Goal: Transaction & Acquisition: Purchase product/service

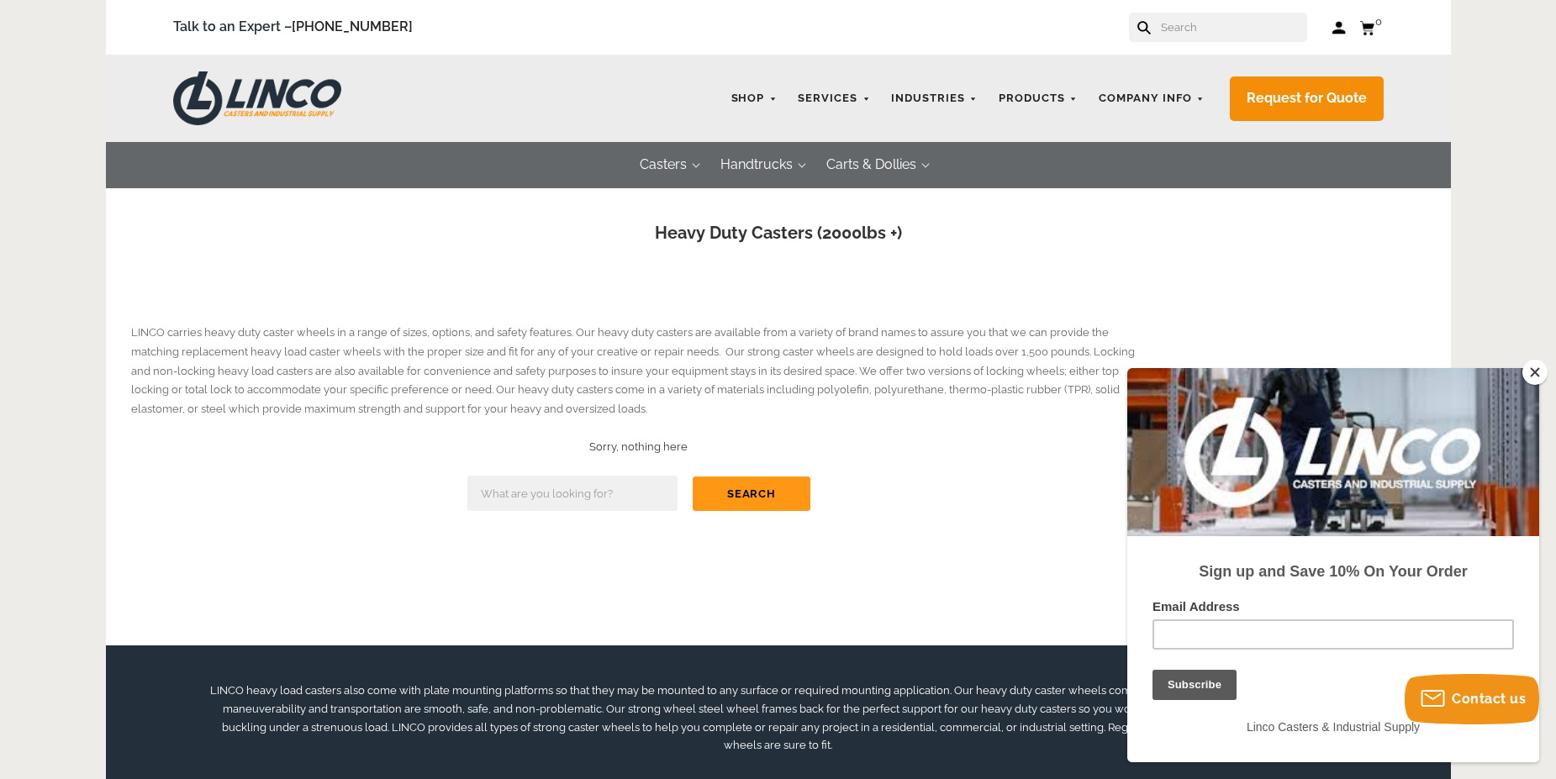
click at [1536, 371] on button "Close" at bounding box center [1534, 372] width 25 height 25
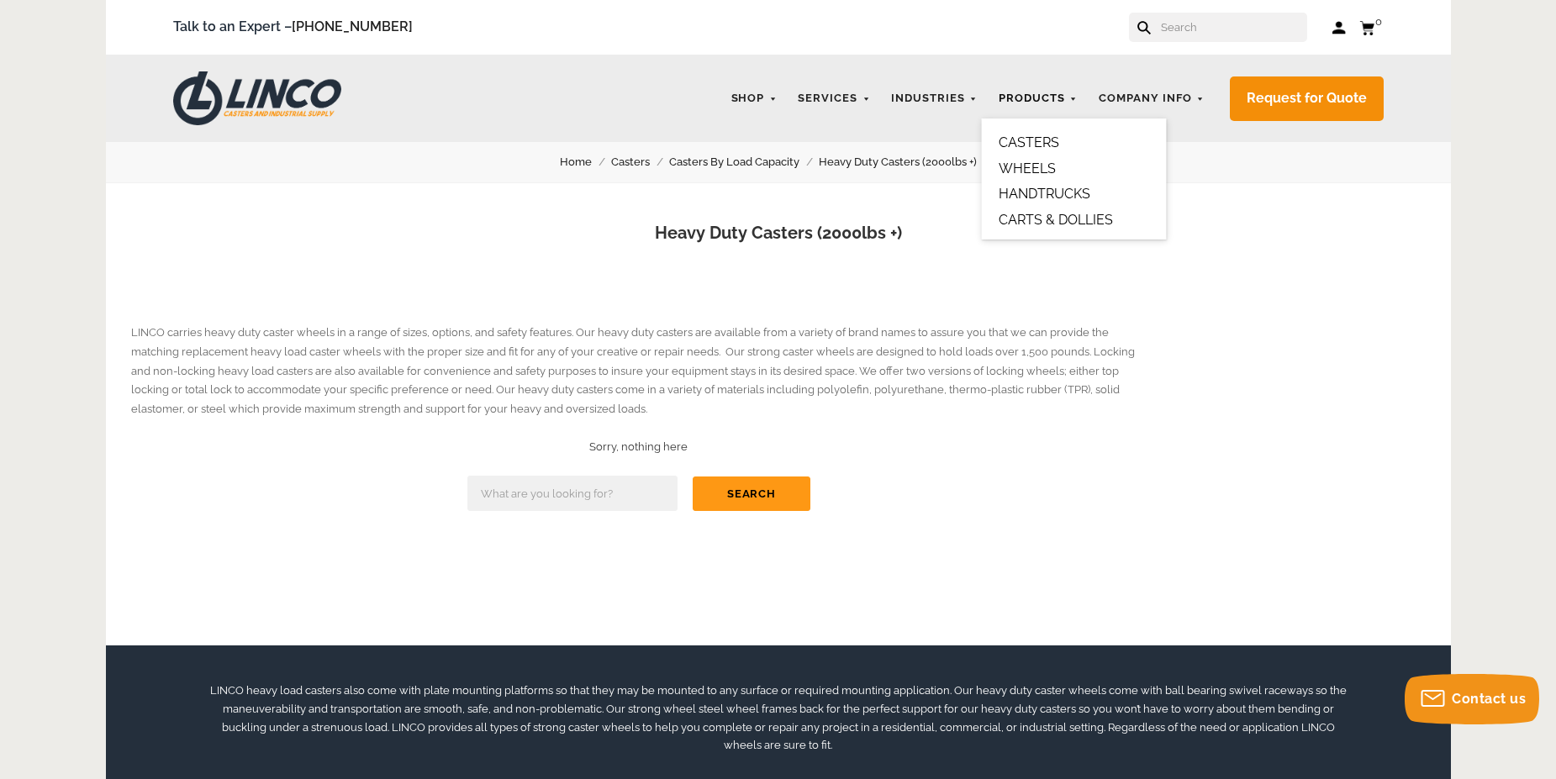
click at [1055, 102] on link "Products" at bounding box center [1038, 98] width 96 height 33
click at [1042, 146] on link "CASTERS" at bounding box center [1029, 143] width 61 height 16
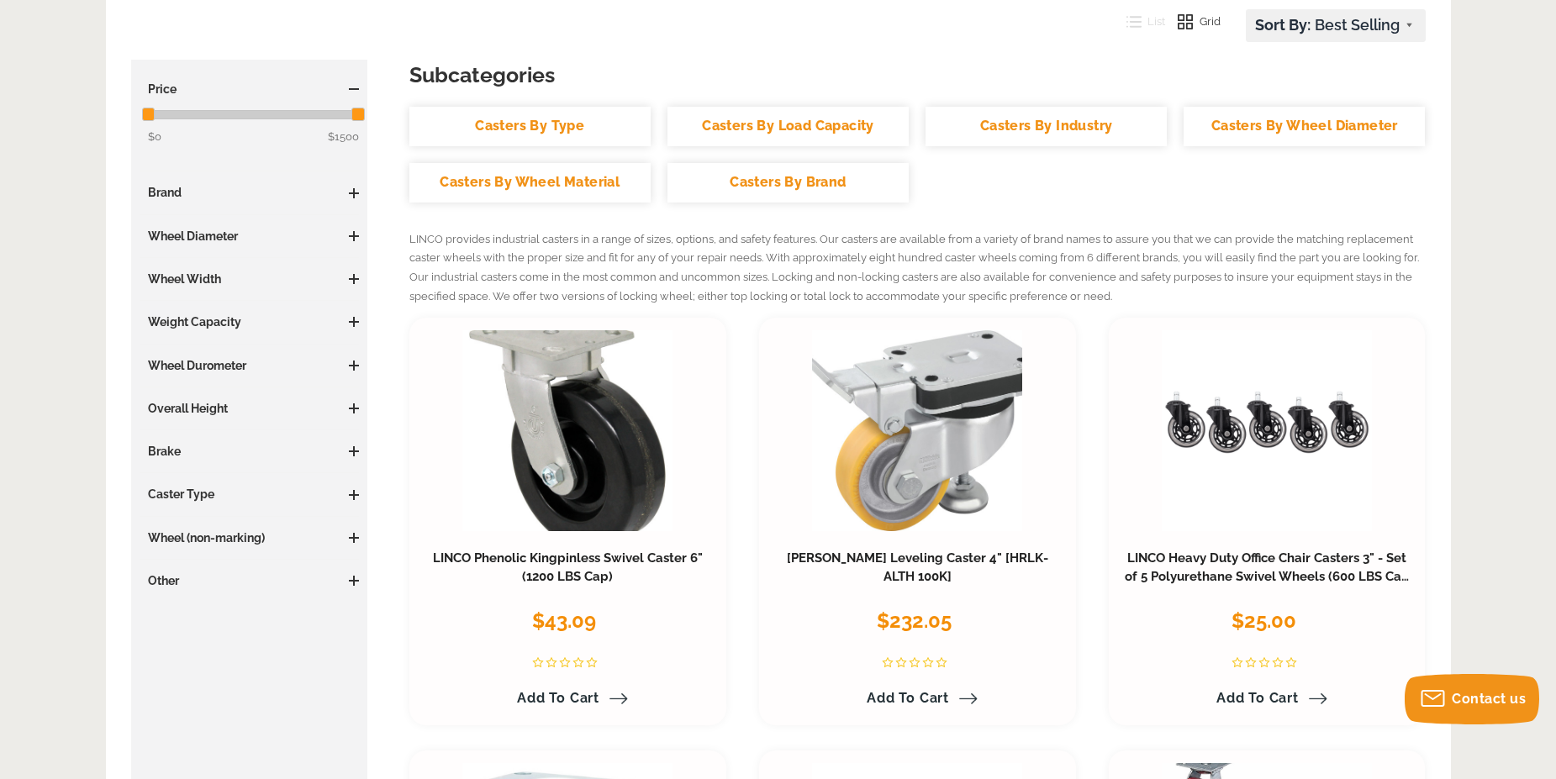
scroll to position [202, 0]
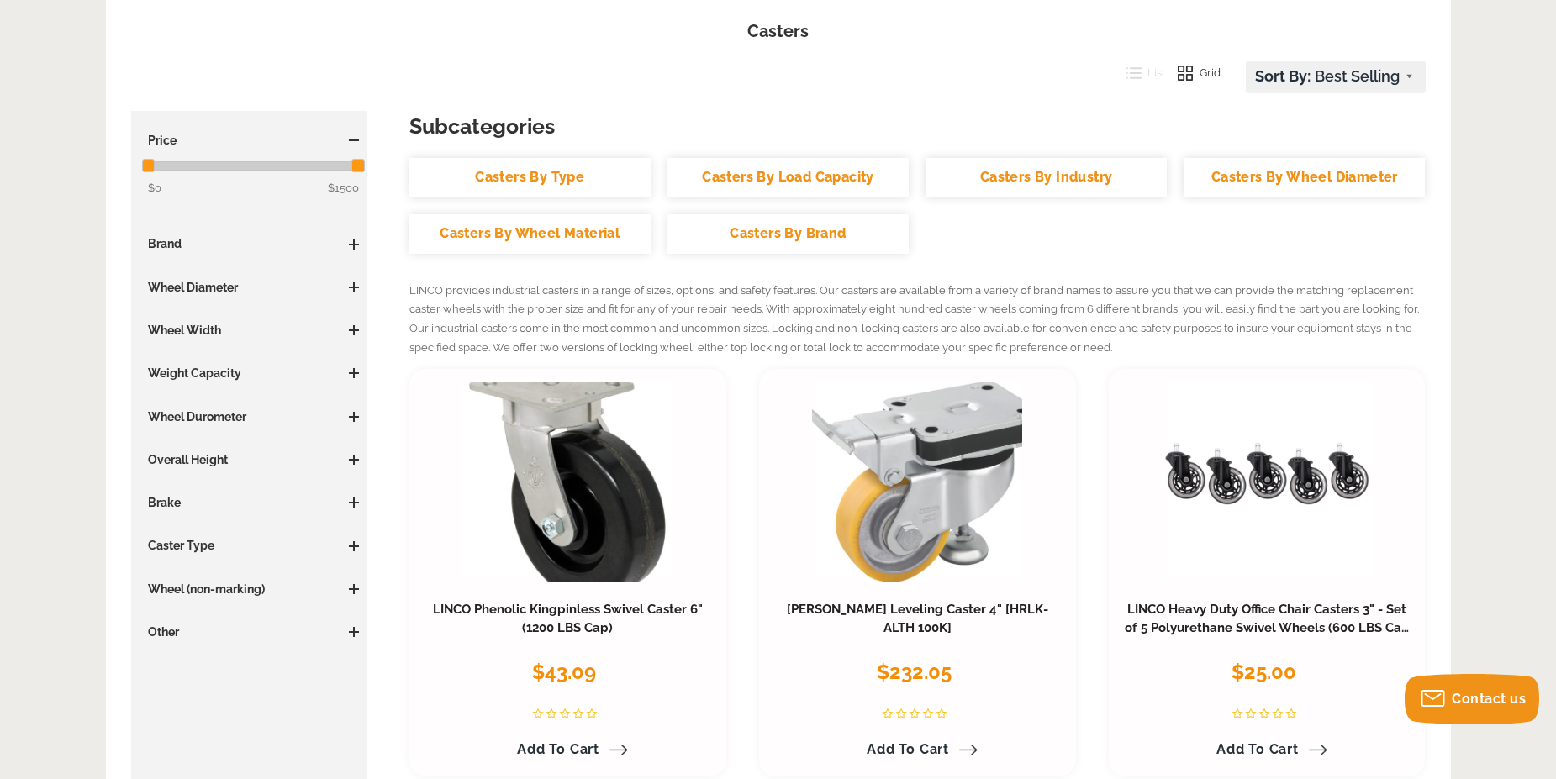
click at [355, 373] on span at bounding box center [354, 373] width 10 height 2
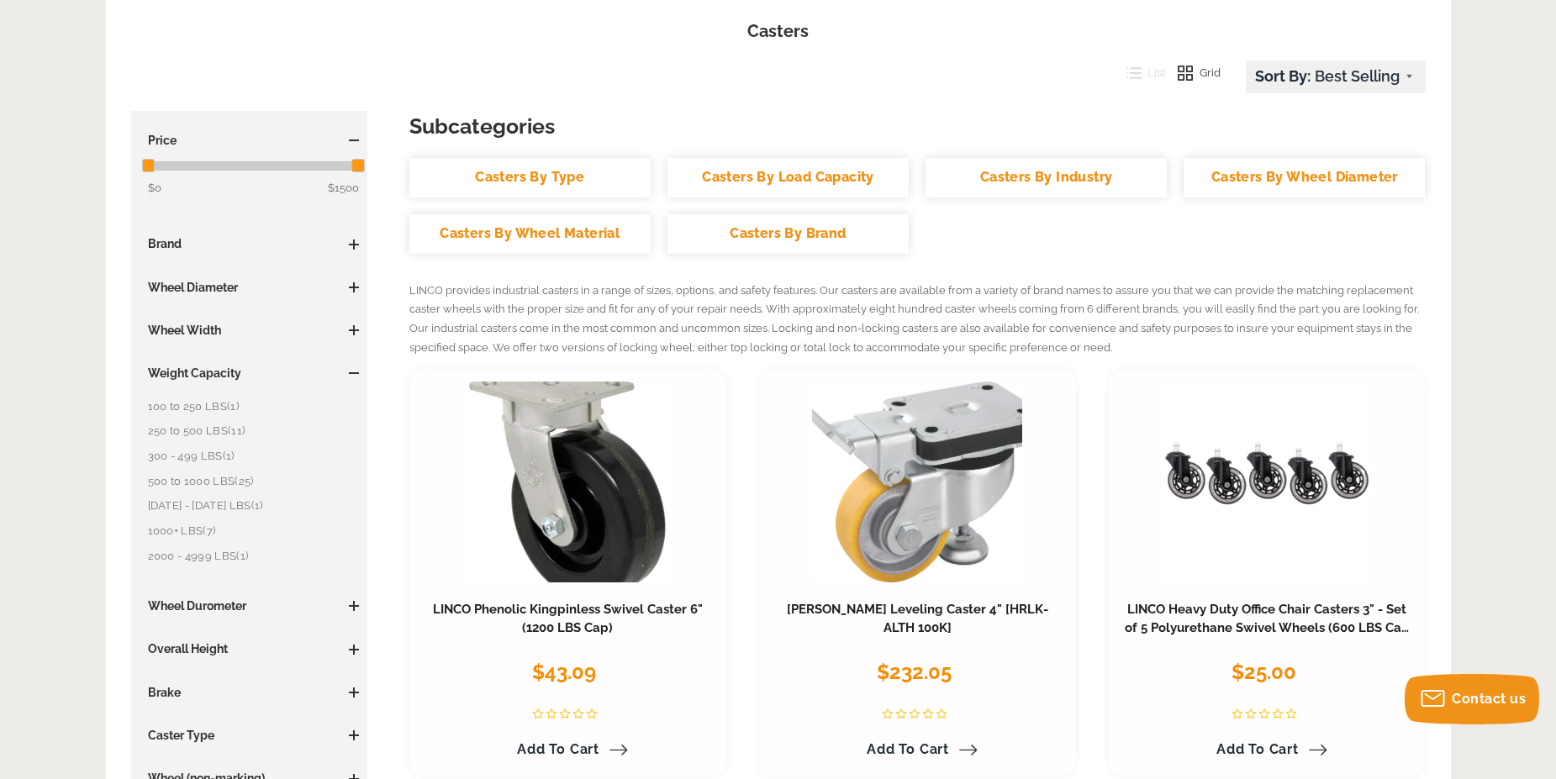
click at [206, 533] on span "(7)" at bounding box center [209, 531] width 13 height 13
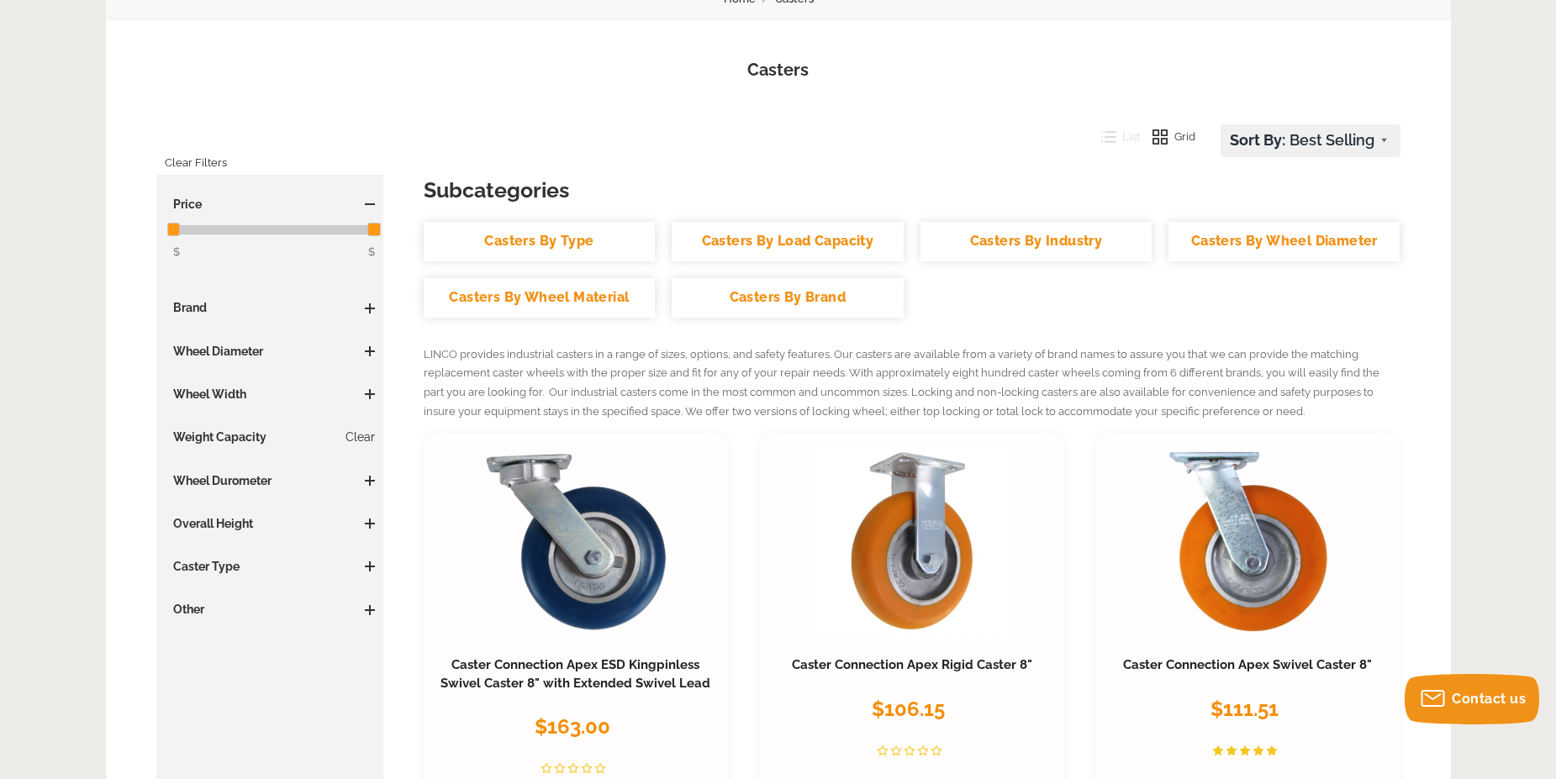
scroll to position [202, 0]
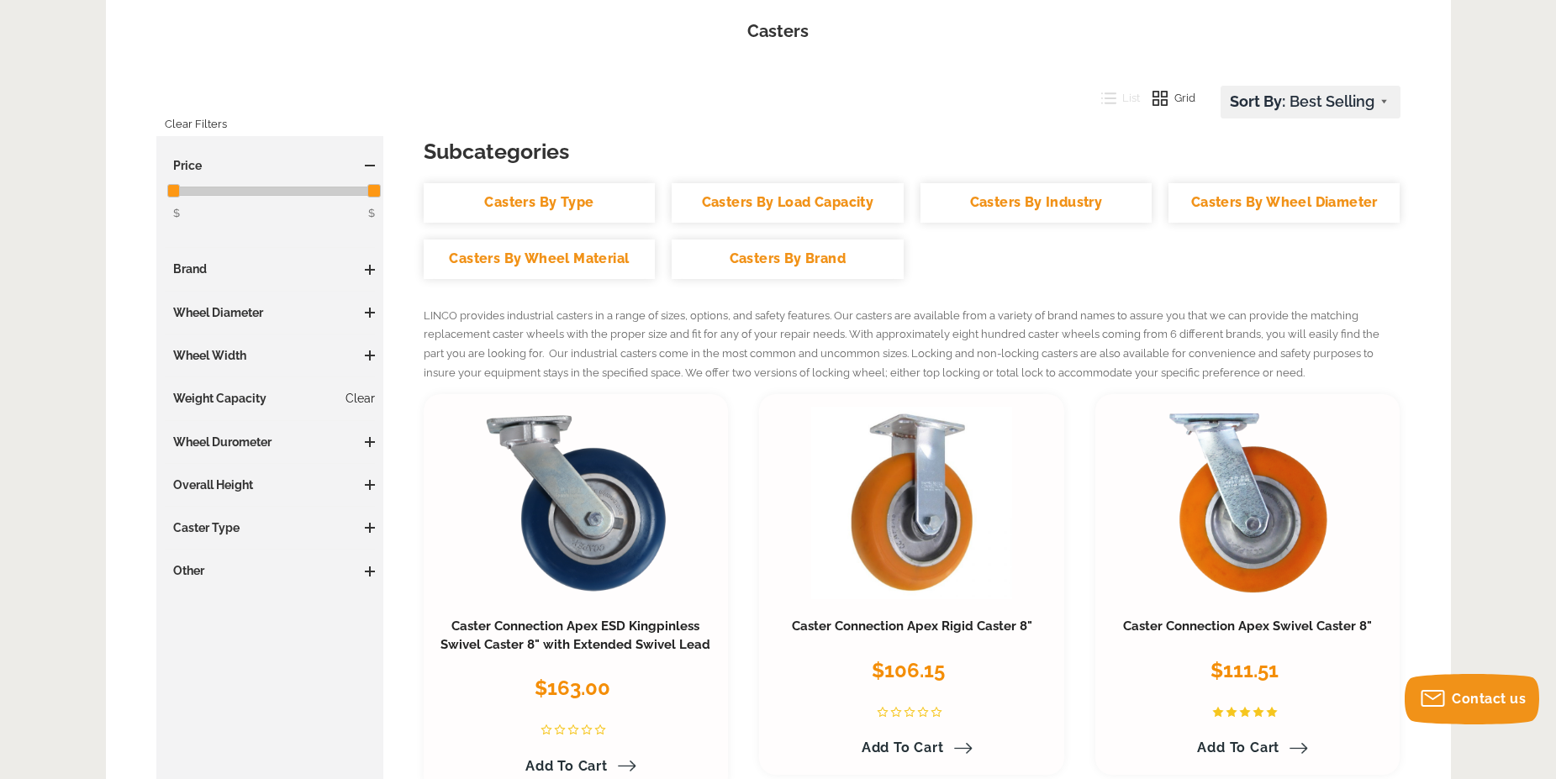
click at [366, 398] on link "Clear" at bounding box center [360, 398] width 29 height 17
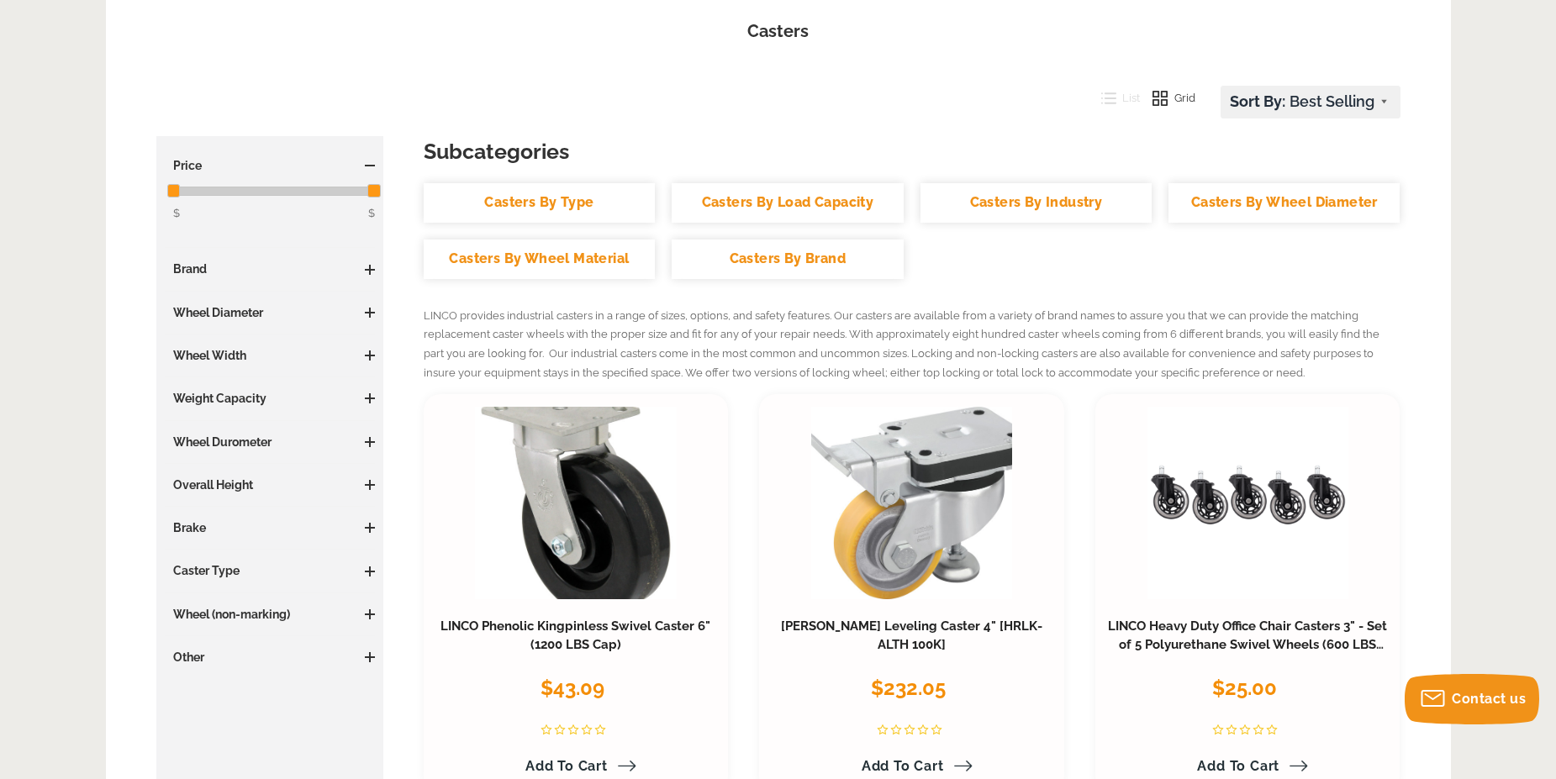
click at [368, 393] on h3 "Weight Capacity" at bounding box center [270, 398] width 211 height 17
click at [369, 398] on span at bounding box center [370, 399] width 10 height 2
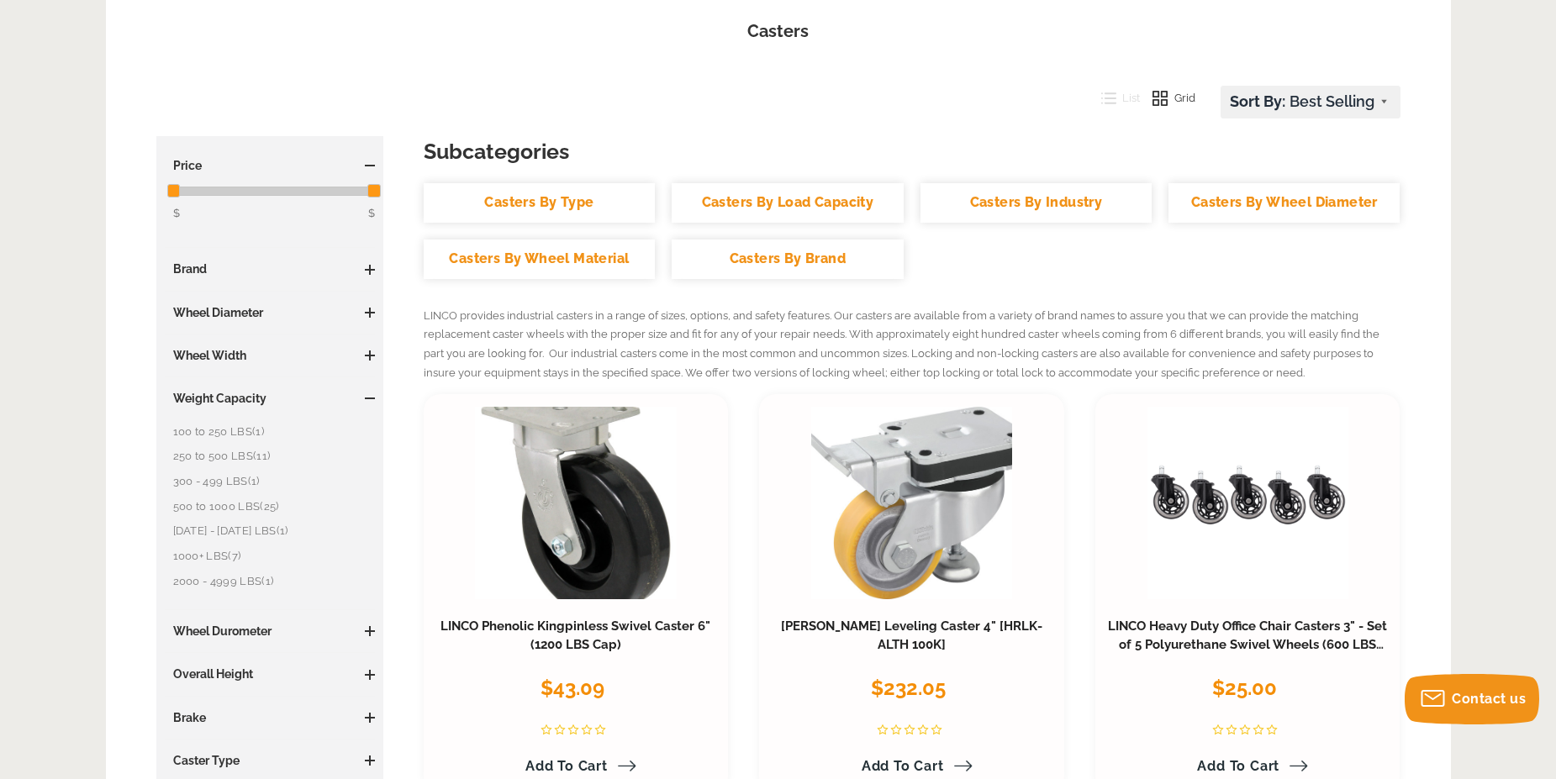
click at [229, 583] on link "2000 - 4999 LBS (1)" at bounding box center [274, 581] width 203 height 18
